Goal: Communication & Community: Answer question/provide support

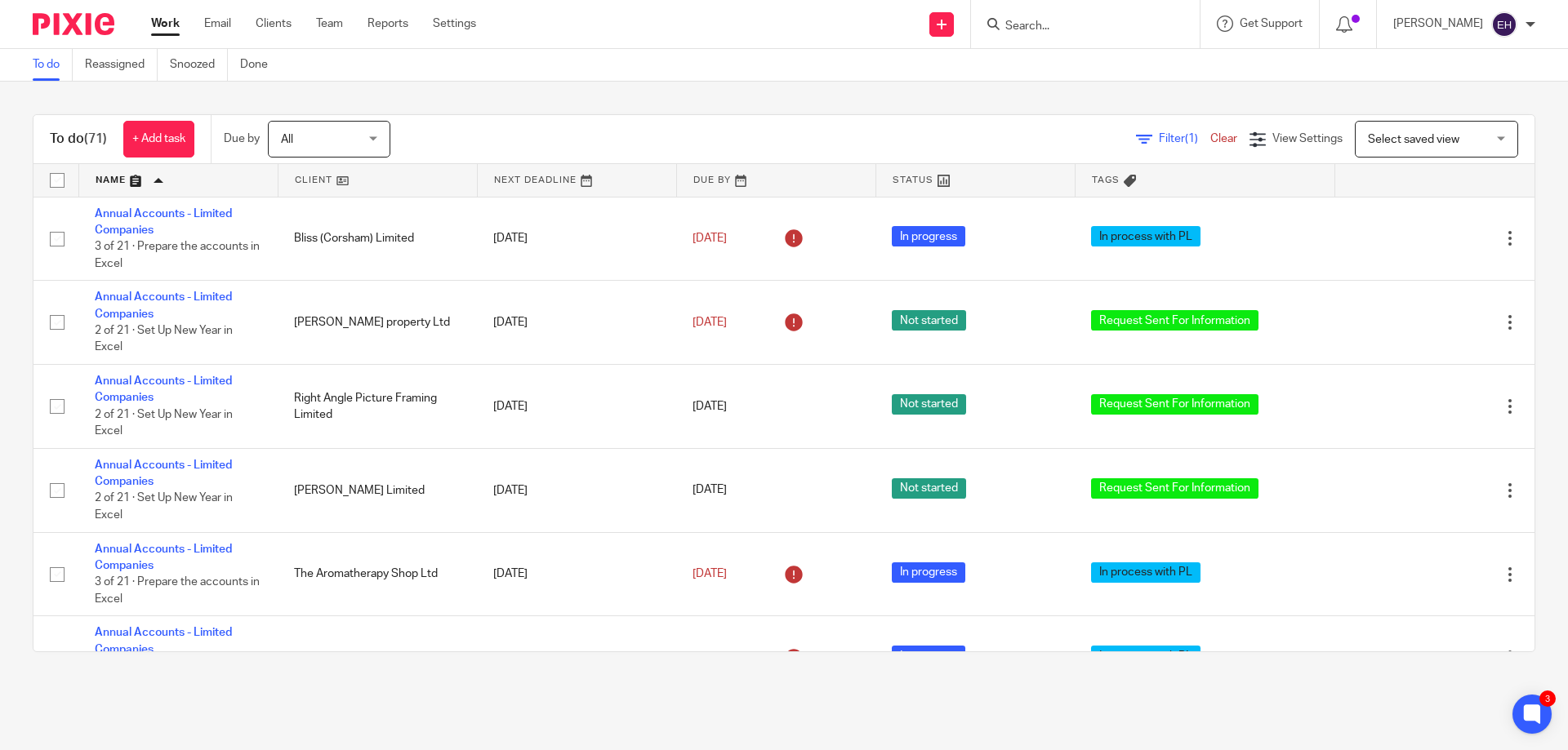
scroll to position [1469, 0]
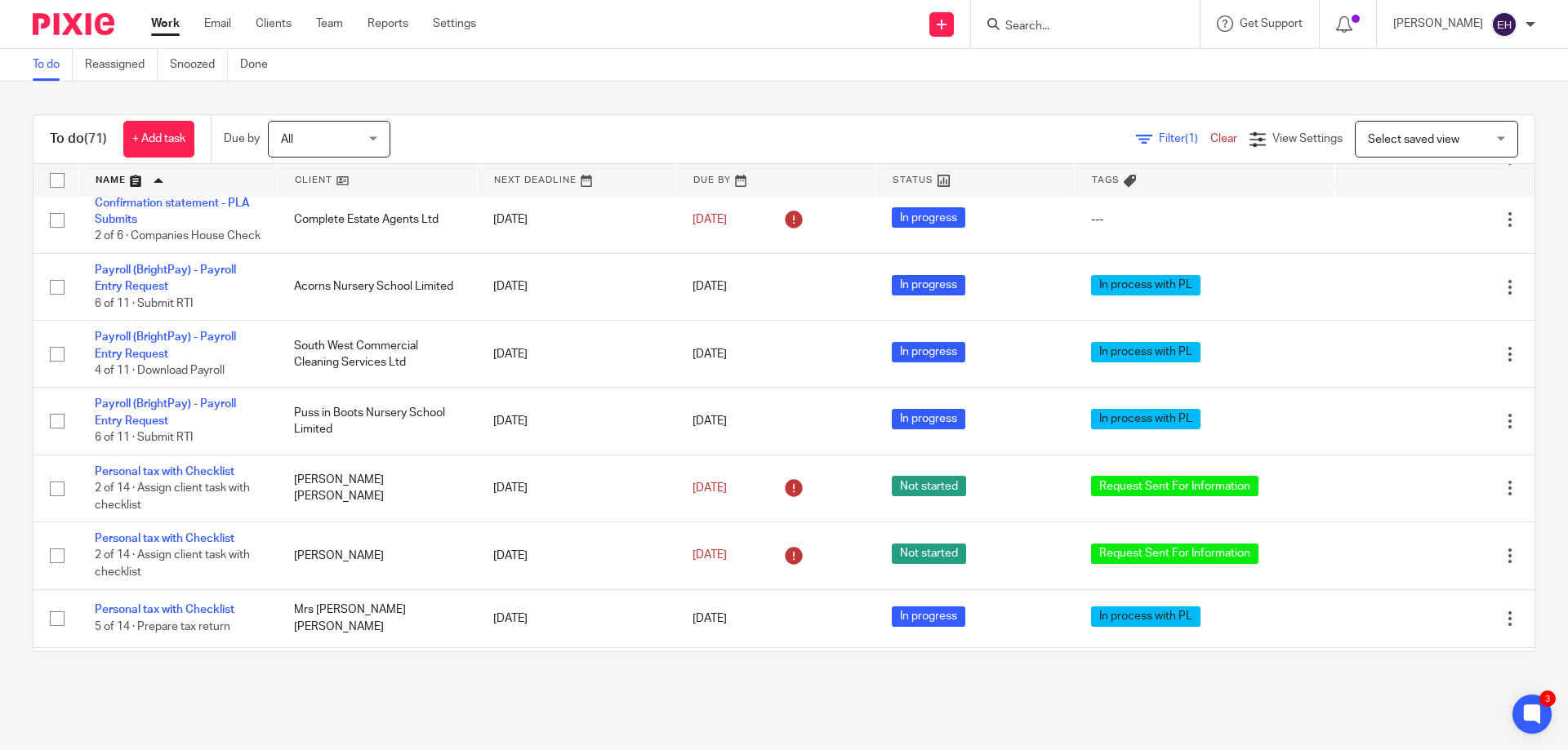
click at [1129, 19] on input "Search" at bounding box center [1077, 26] width 147 height 15
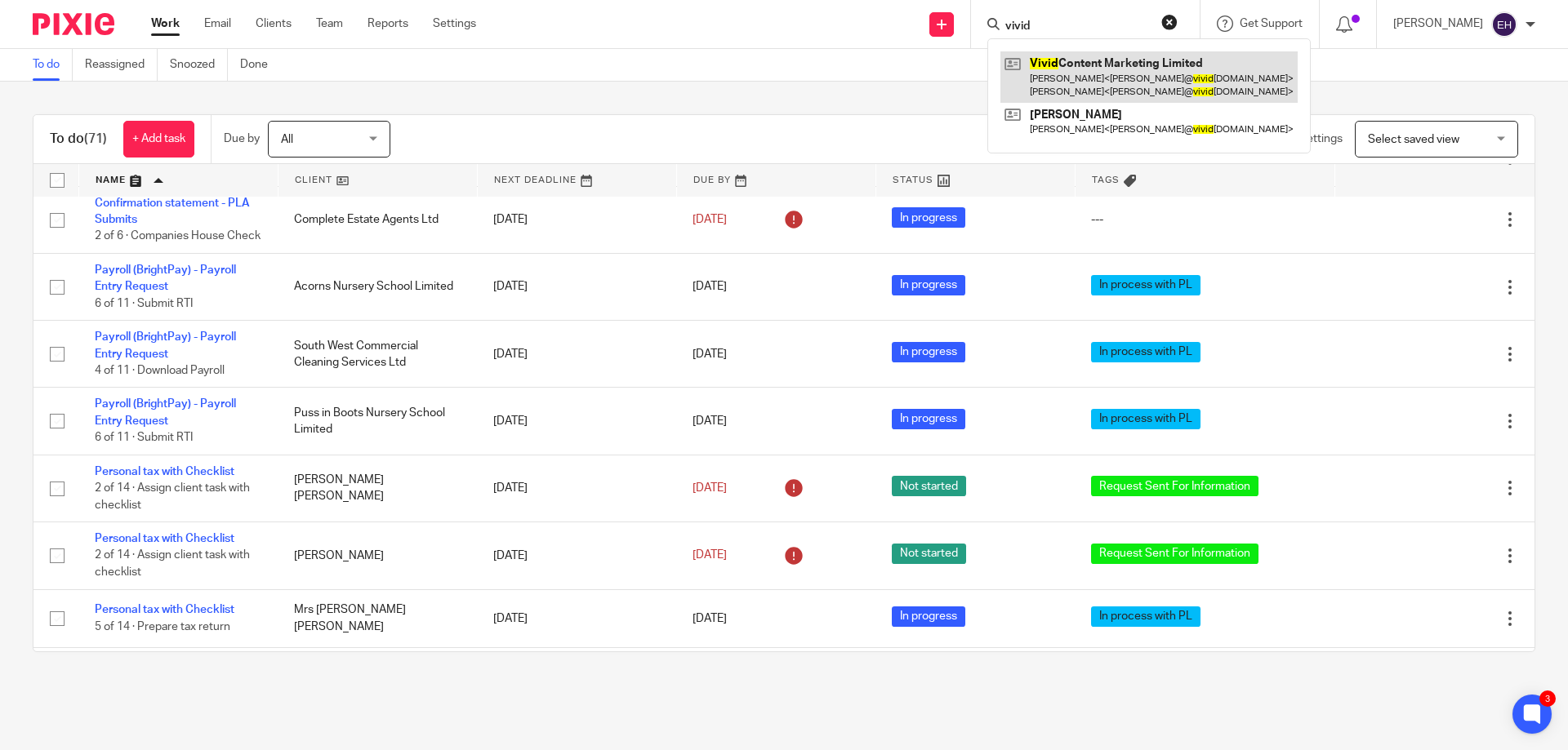
type input "vivid"
click at [1114, 77] on link at bounding box center [1149, 77] width 297 height 51
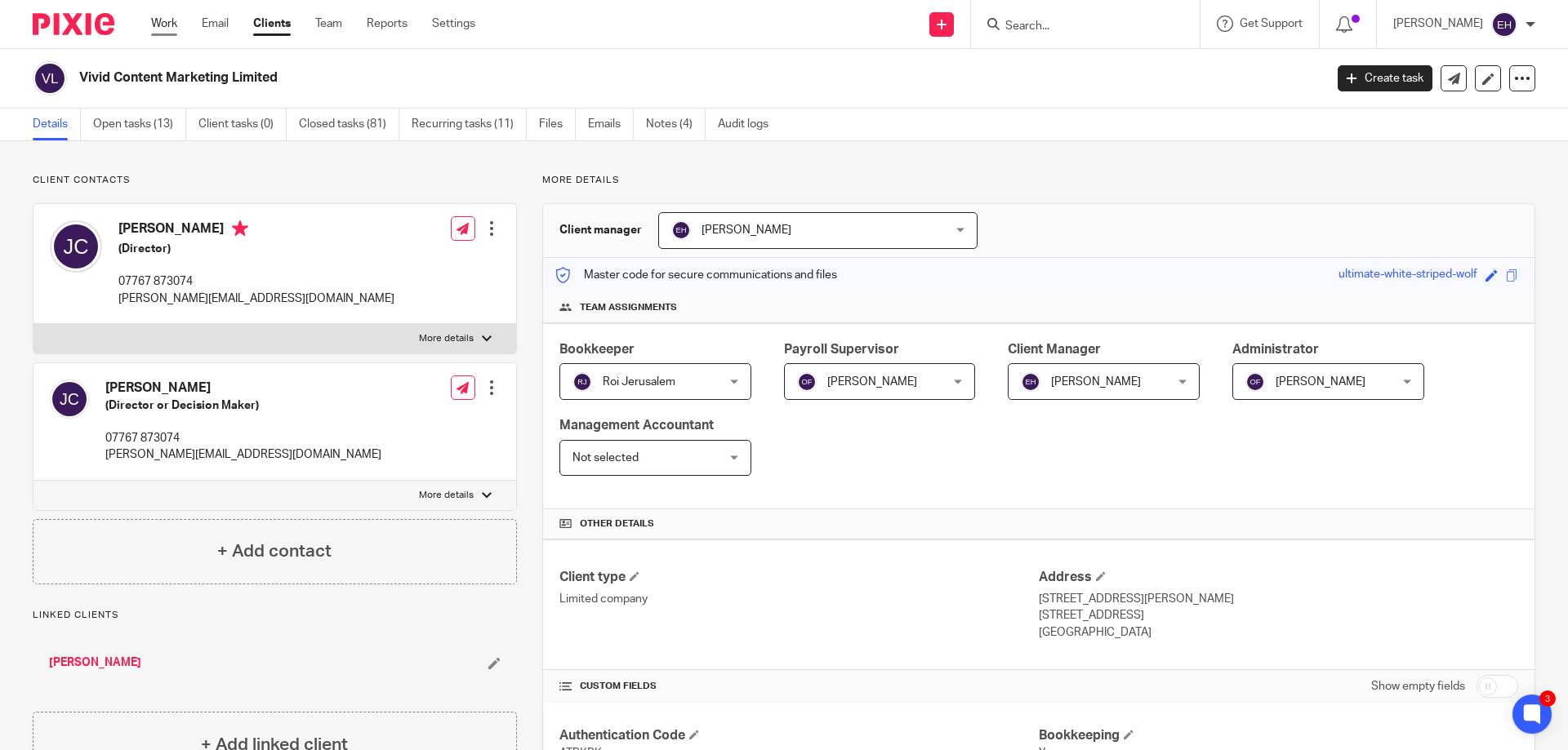
click at [170, 32] on link "Work" at bounding box center [164, 24] width 26 height 16
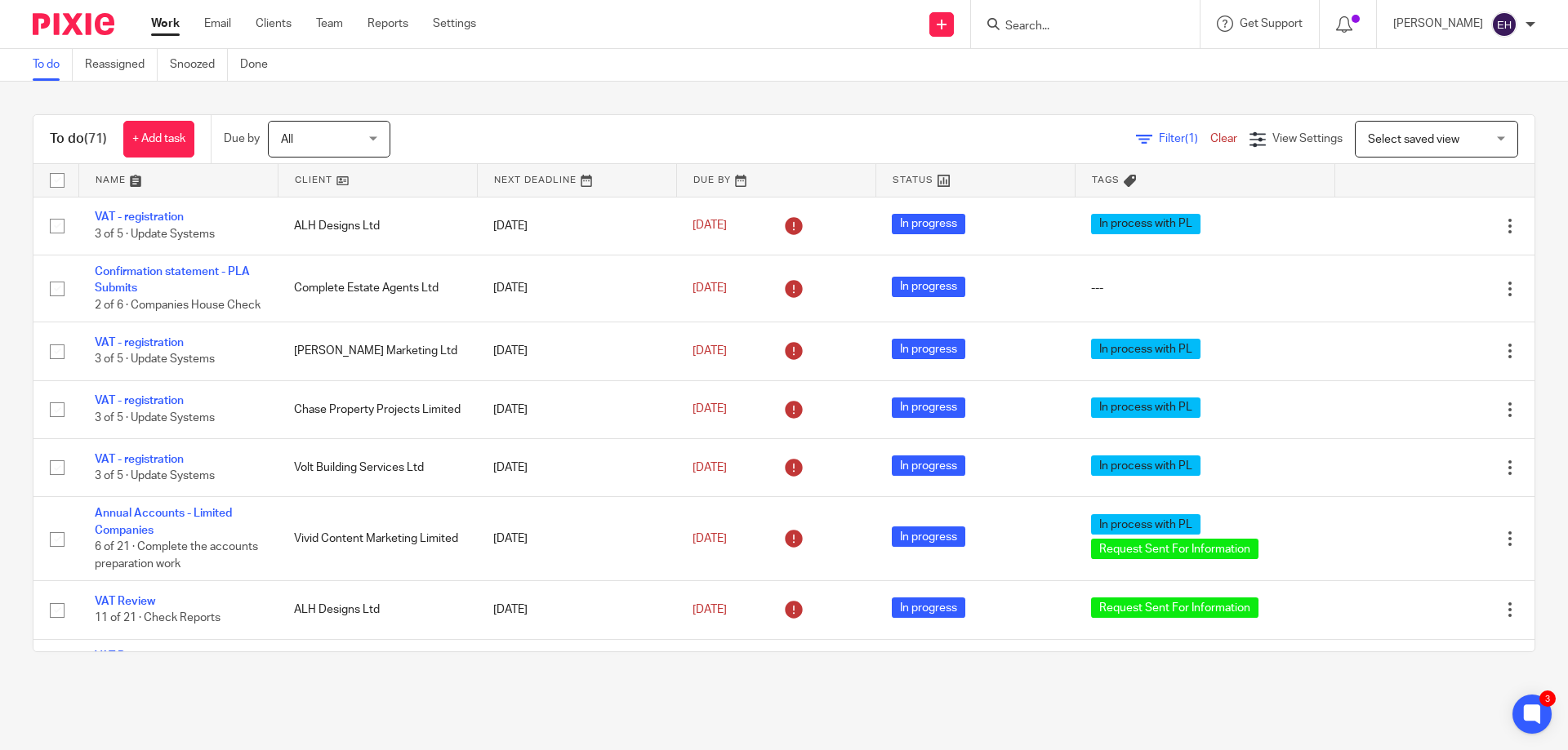
click at [114, 175] on link at bounding box center [179, 180] width 199 height 33
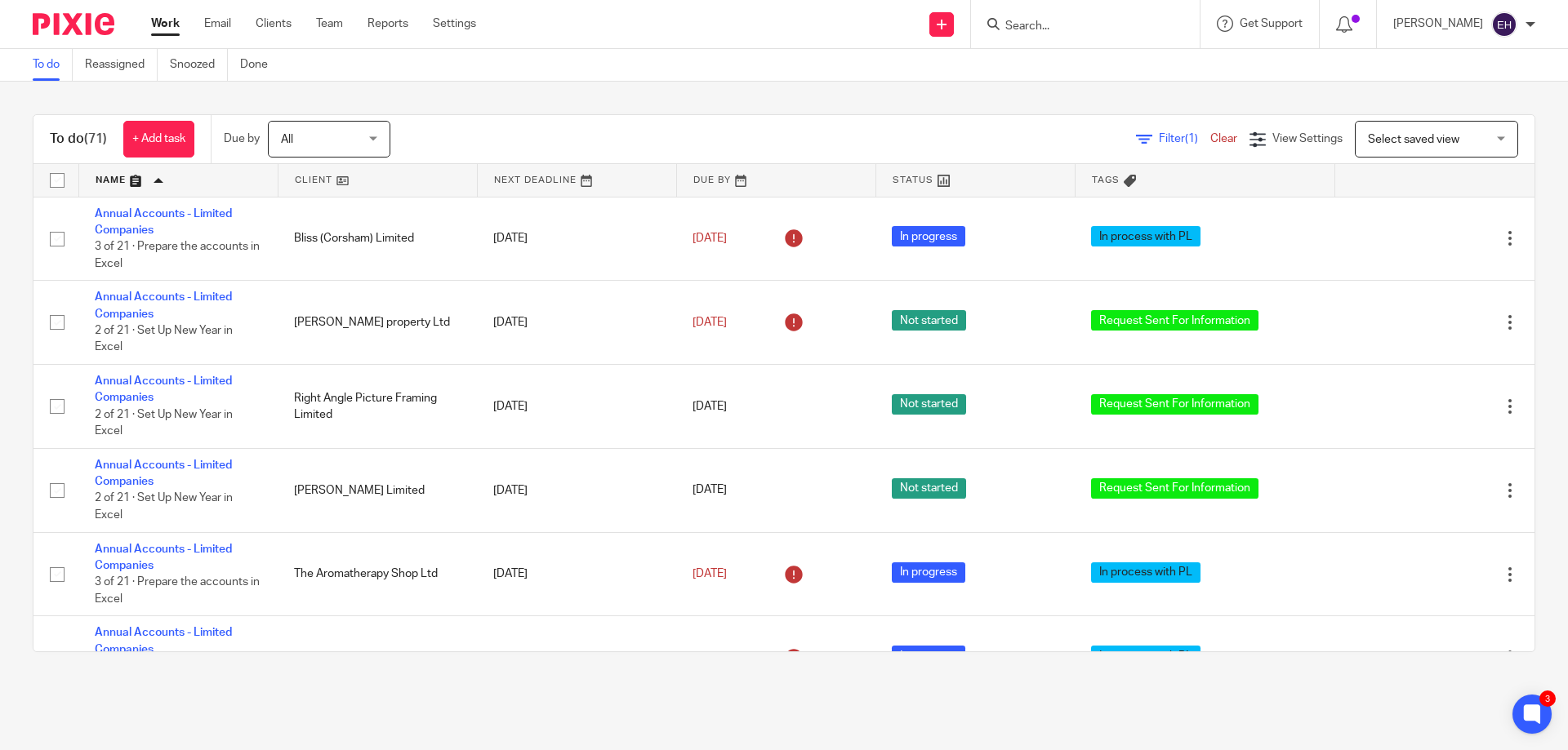
click at [1054, 28] on input "Search" at bounding box center [1077, 26] width 147 height 15
type input "volt"
click at [1109, 73] on link at bounding box center [1146, 69] width 293 height 37
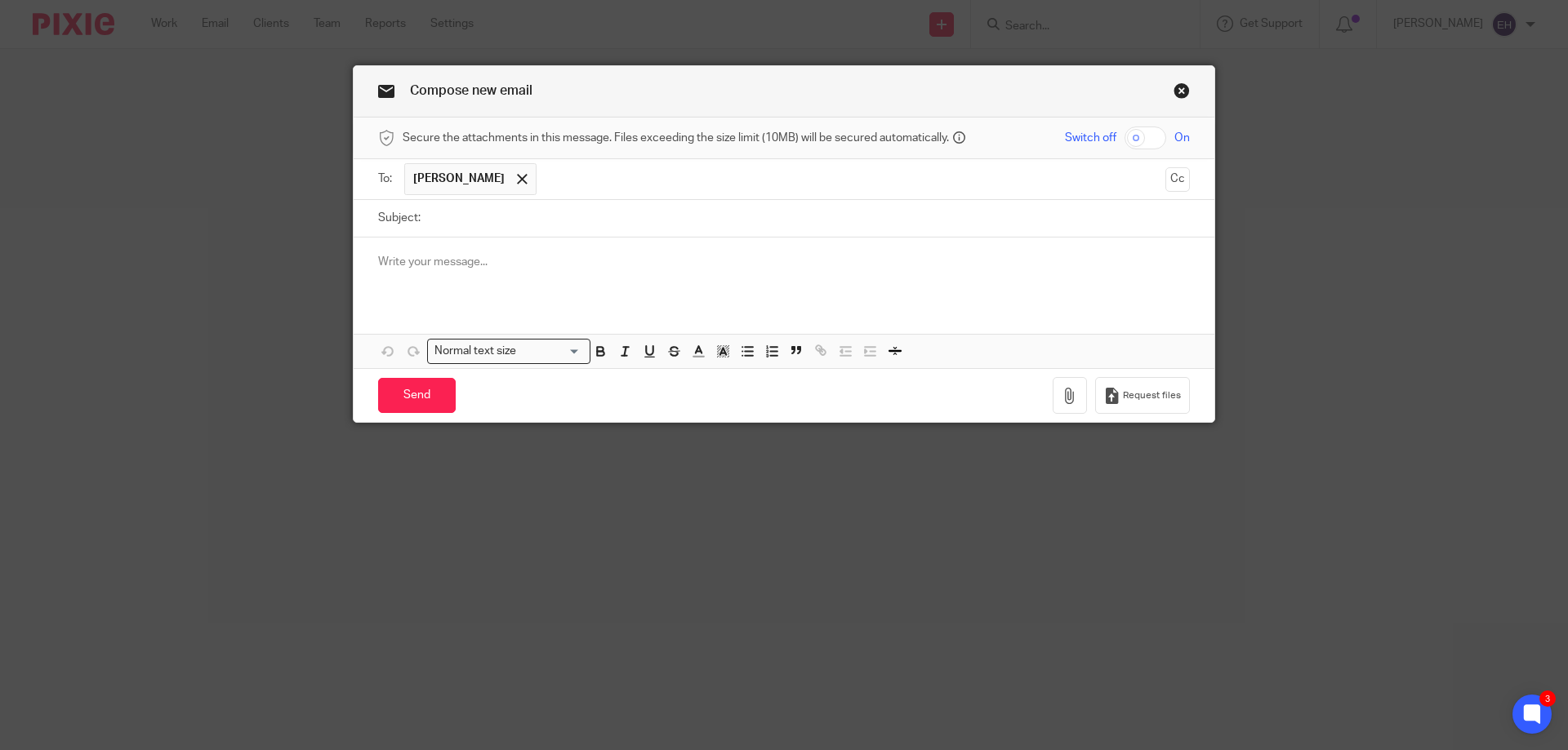
click at [456, 227] on input "Subject:" at bounding box center [809, 218] width 761 height 36
type input "2025.04.30 Volt Year-end Accounts Preparation queries"
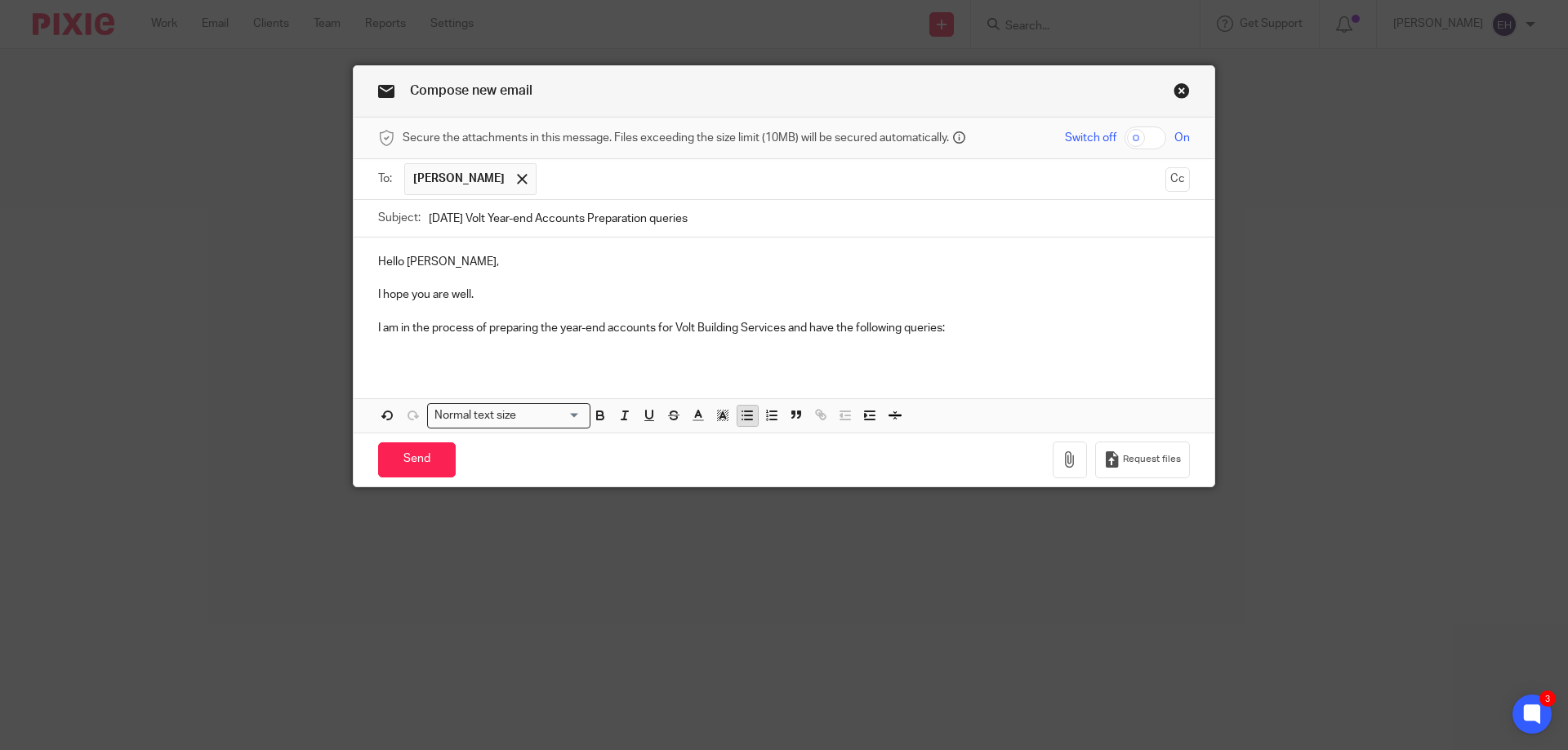
click at [748, 408] on icon "button" at bounding box center [748, 416] width 15 height 15
click at [704, 348] on p "Please could you provide the bank statements for the" at bounding box center [800, 344] width 779 height 16
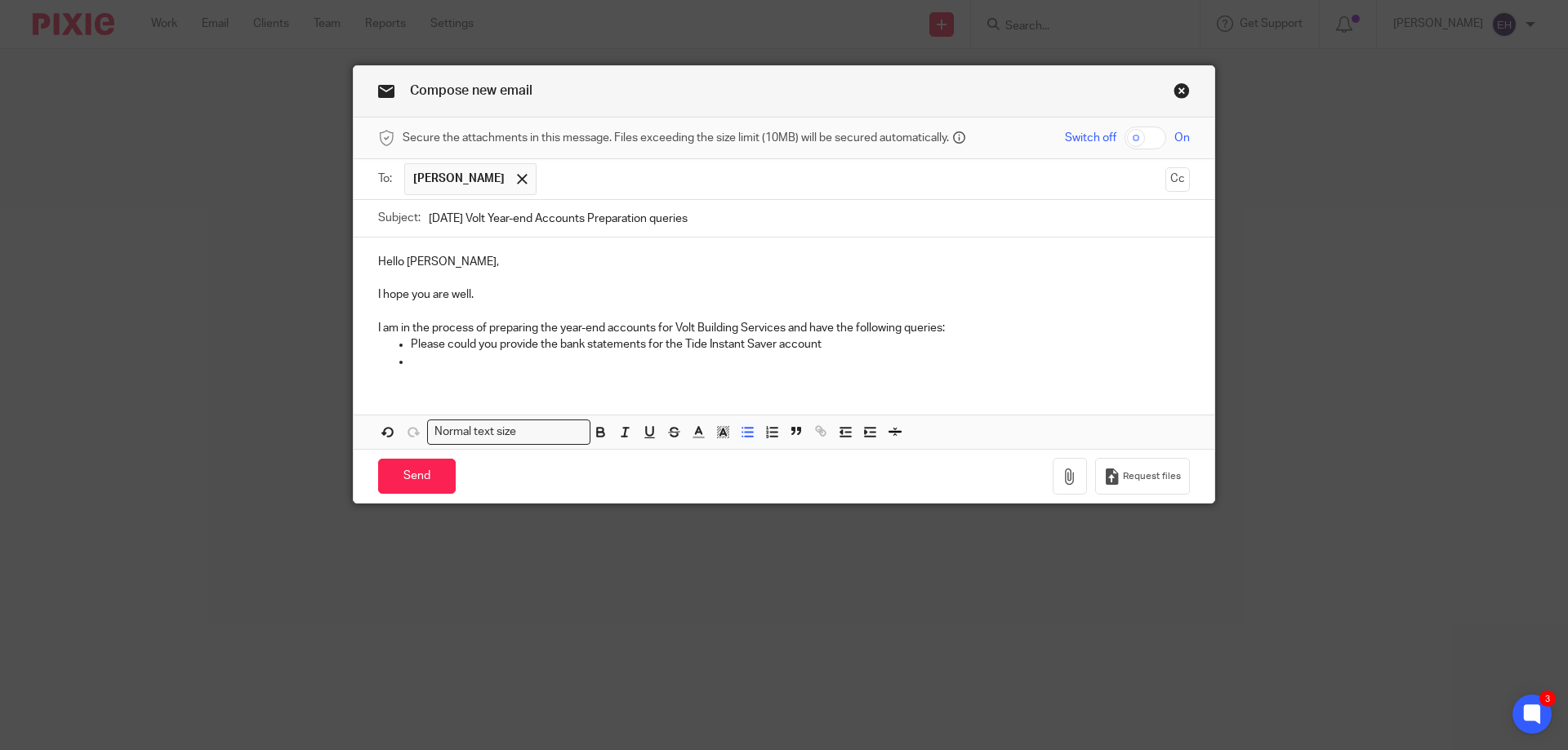
click at [421, 360] on p at bounding box center [800, 362] width 779 height 16
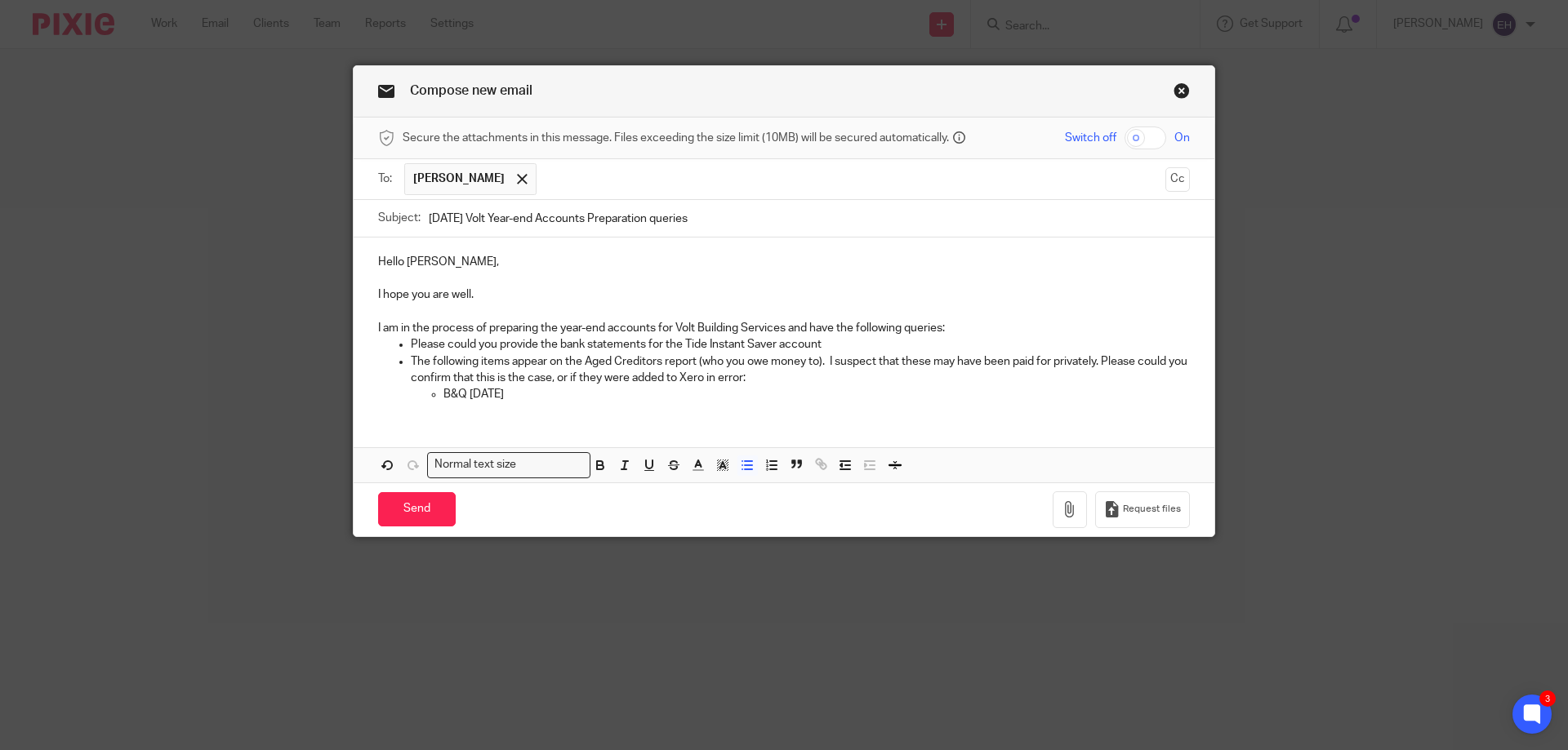
click at [577, 392] on p "B&Q 14/11/2024" at bounding box center [816, 395] width 747 height 16
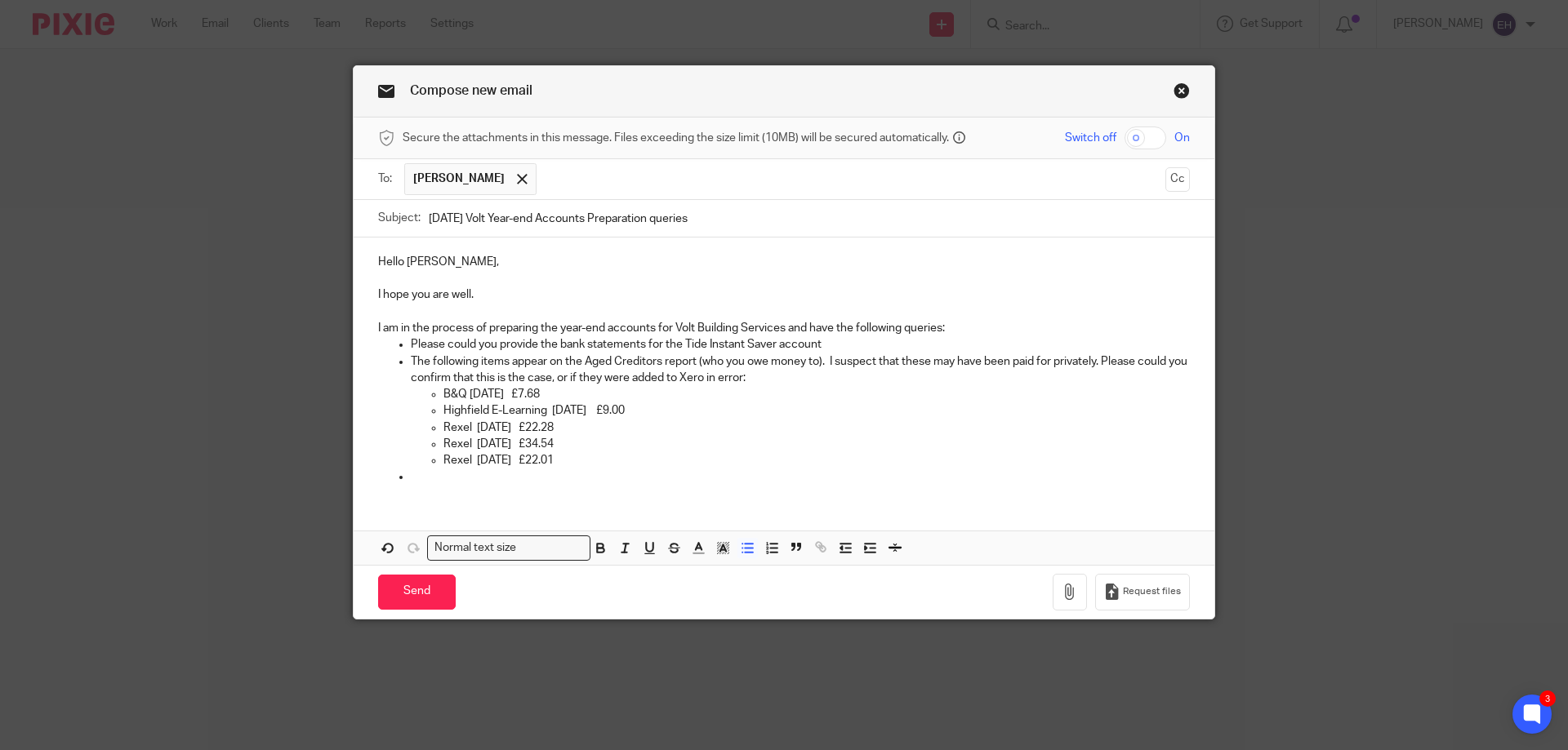
click at [527, 480] on p at bounding box center [800, 477] width 779 height 16
click at [925, 480] on p "Please could you provide the invoices for the following items as I want to see …" at bounding box center [800, 477] width 779 height 16
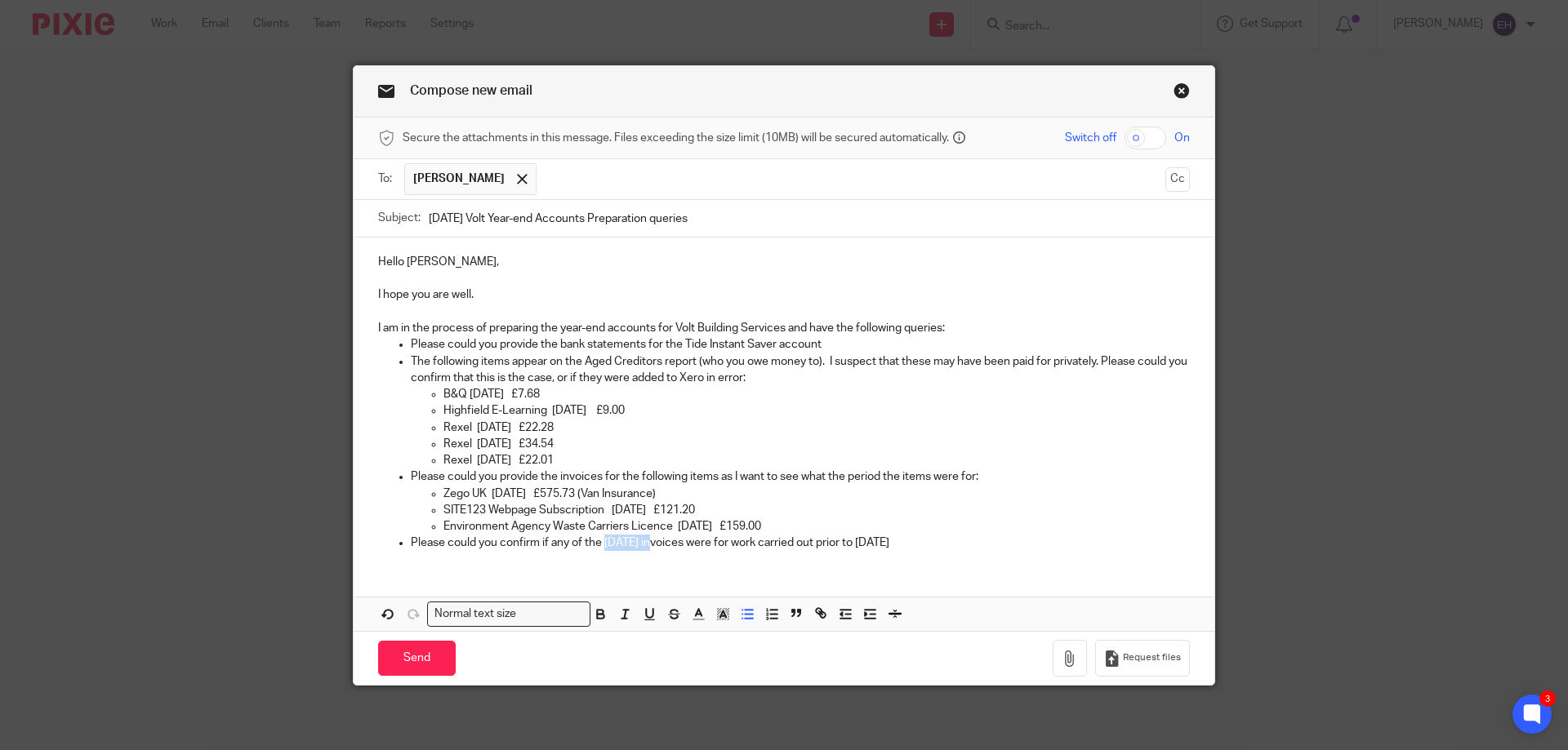
drag, startPoint x: 599, startPoint y: 541, endPoint x: 652, endPoint y: 542, distance: 53.0
click at [652, 542] on p "Please could you confirm if any of the May 2025 invoices were for work carried …" at bounding box center [800, 543] width 779 height 16
click at [1042, 543] on p "Please could you confirm if any of the invoices after 30th April 2025 were for …" at bounding box center [800, 543] width 779 height 16
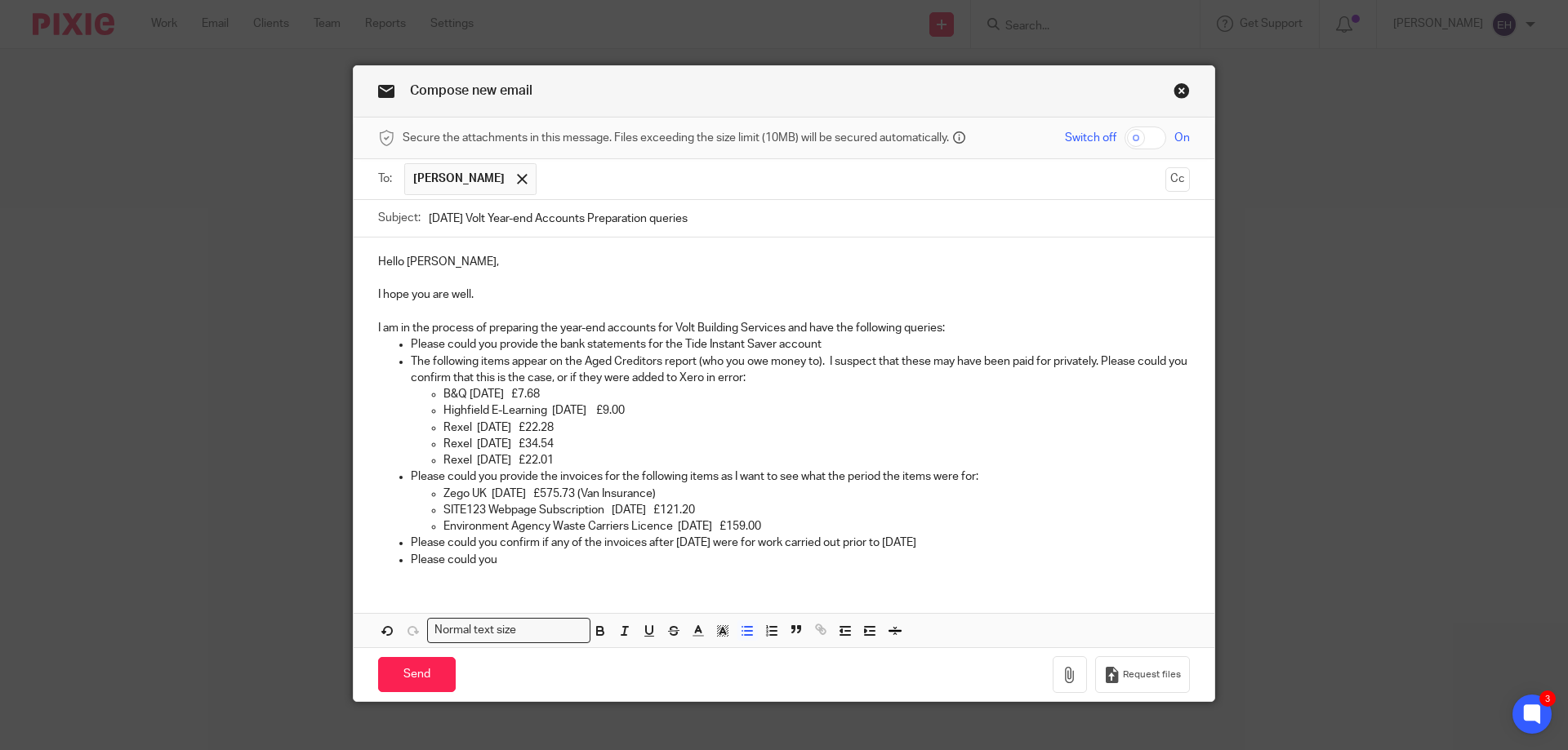
click at [537, 544] on p "Please could you confirm if any of the invoices after 30th April 2025 were for …" at bounding box center [800, 543] width 779 height 16
click at [843, 481] on p "Please could you provide the invoices for the following items as I want to see …" at bounding box center [800, 477] width 779 height 16
click at [1022, 584] on div "Hello Liam, I hope you are well. I am in the process of preparing the year-end …" at bounding box center [784, 443] width 861 height 410
click at [1046, 572] on div "Hello Liam, I hope you are well. I am in the process of preparing the year-end …" at bounding box center [784, 409] width 861 height 343
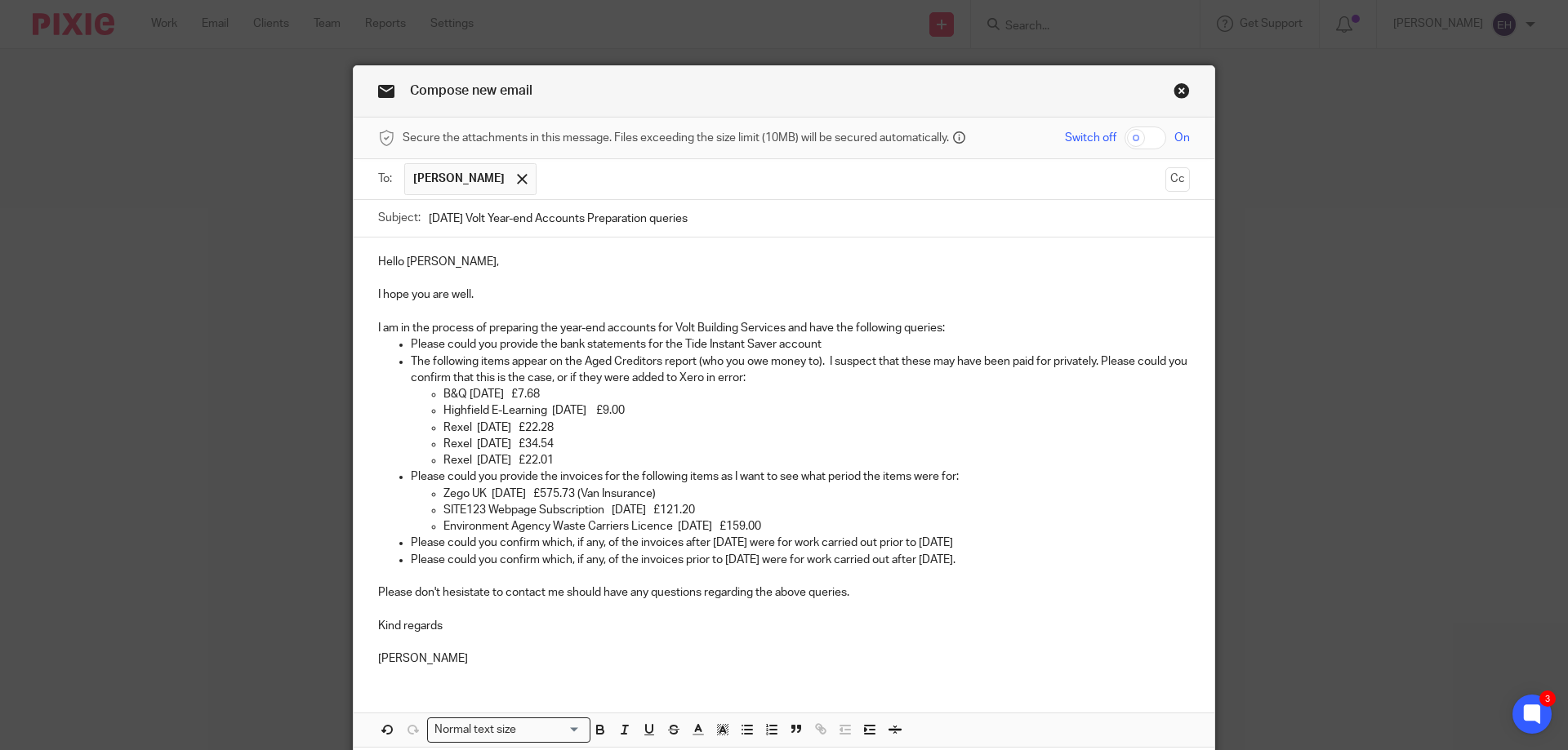
scroll to position [117, 0]
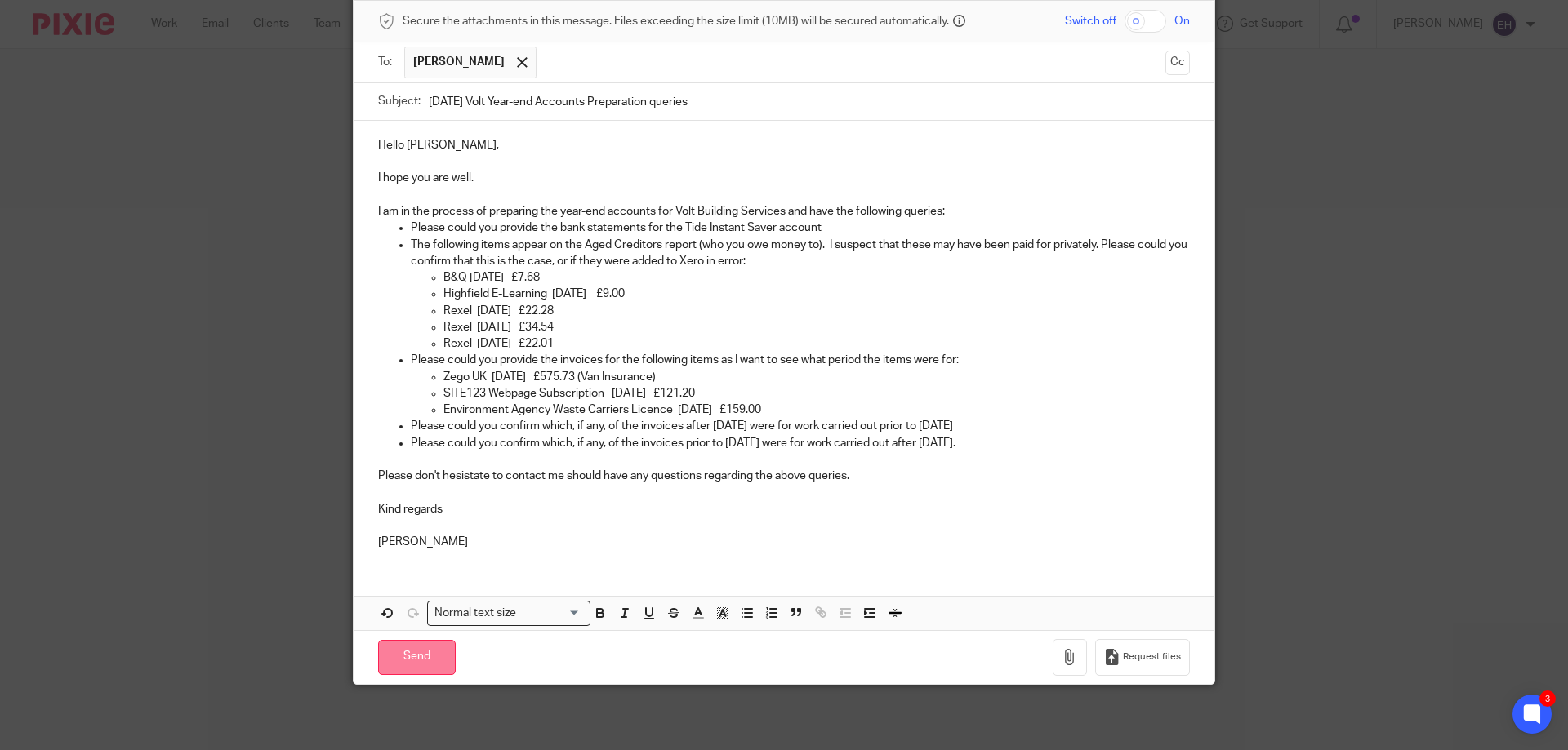
click at [397, 650] on input "Send" at bounding box center [417, 657] width 77 height 36
